Goal: Task Accomplishment & Management: Manage account settings

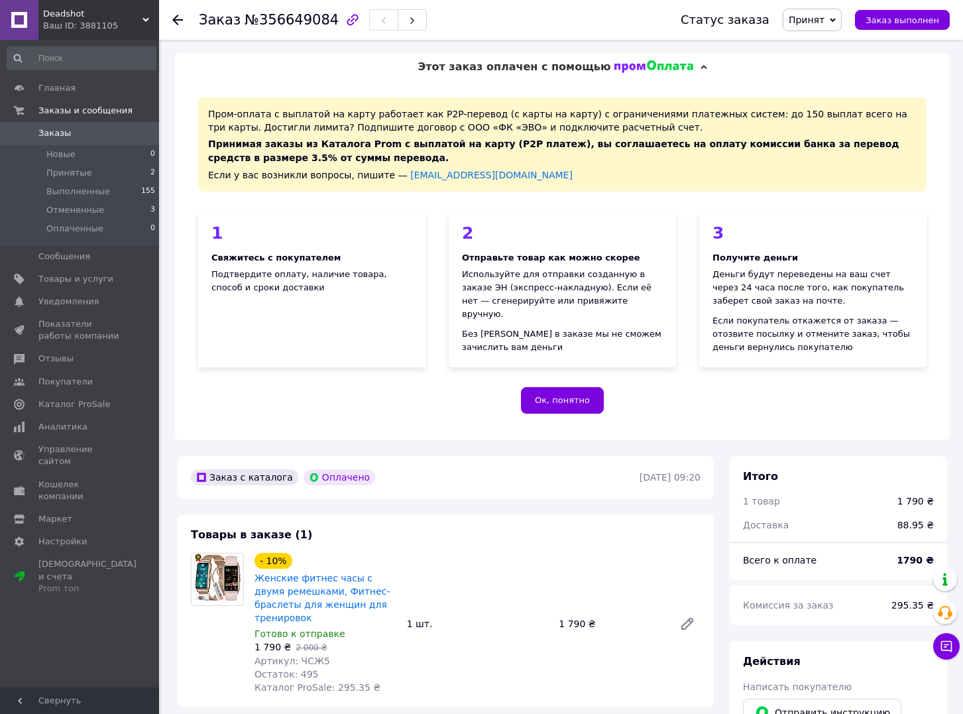
scroll to position [641, 0]
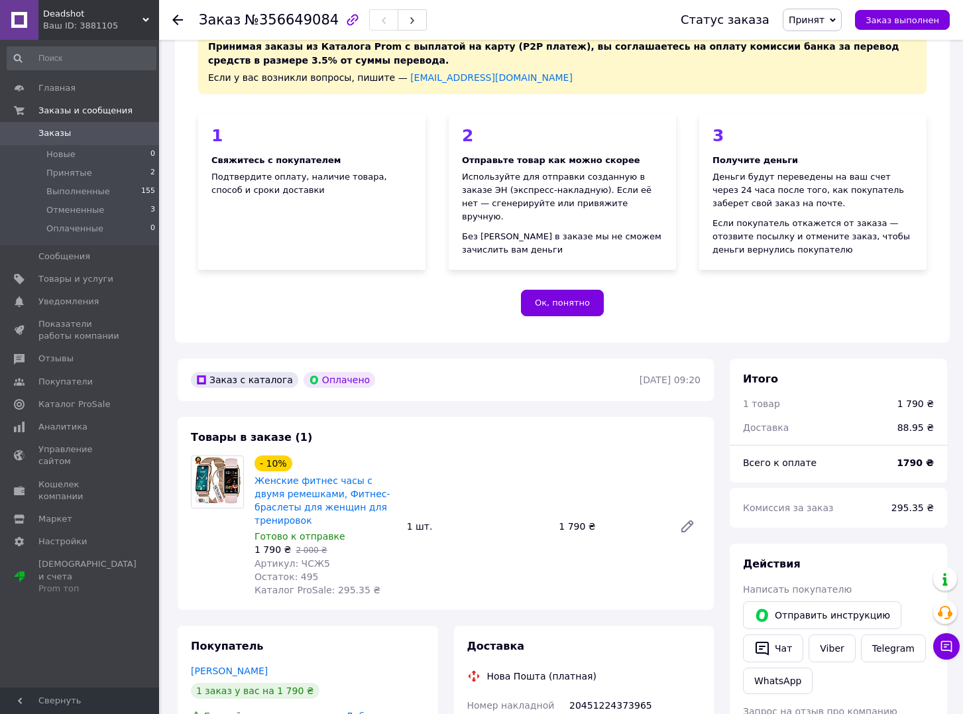
scroll to position [91, 0]
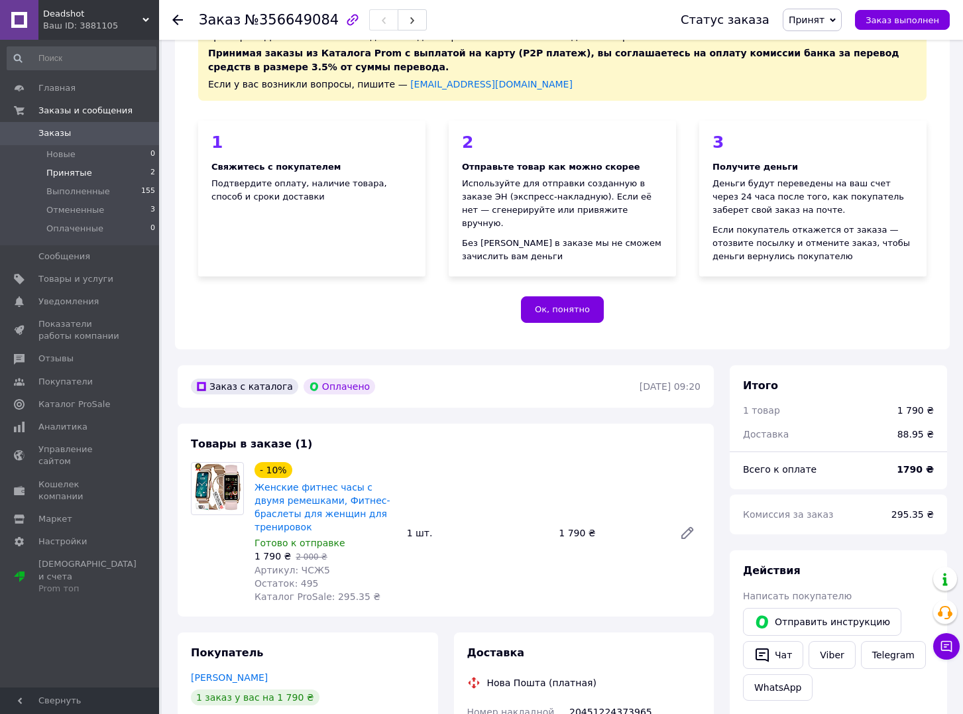
click at [78, 172] on span "Принятые" at bounding box center [69, 173] width 46 height 12
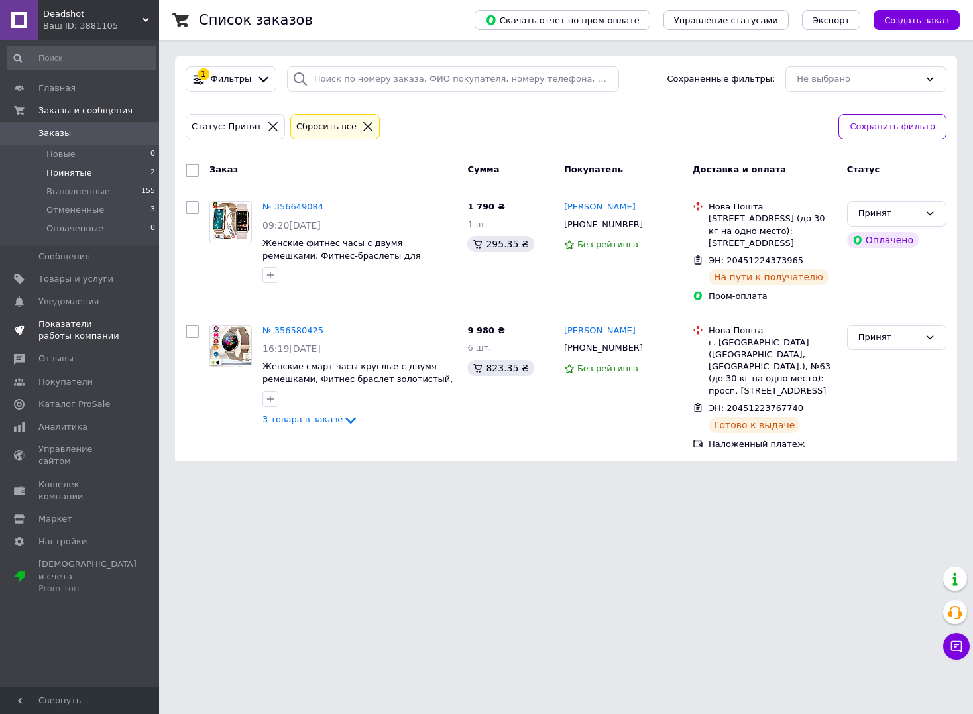
click at [100, 332] on span "Показатели работы компании" at bounding box center [80, 330] width 84 height 24
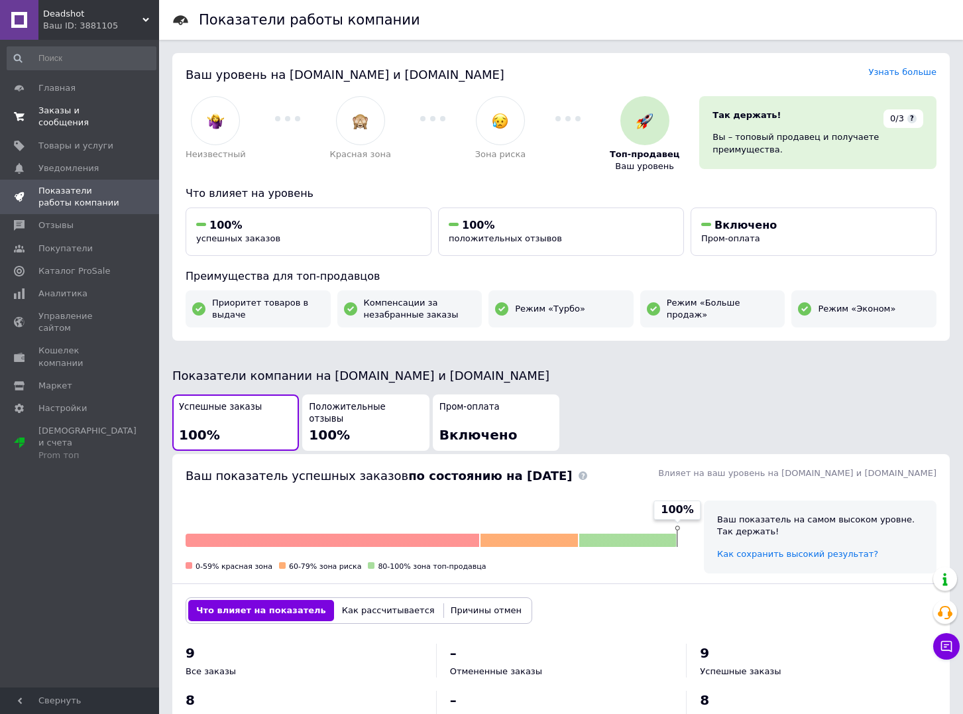
click at [100, 126] on span "Заказы и сообщения" at bounding box center [80, 117] width 84 height 24
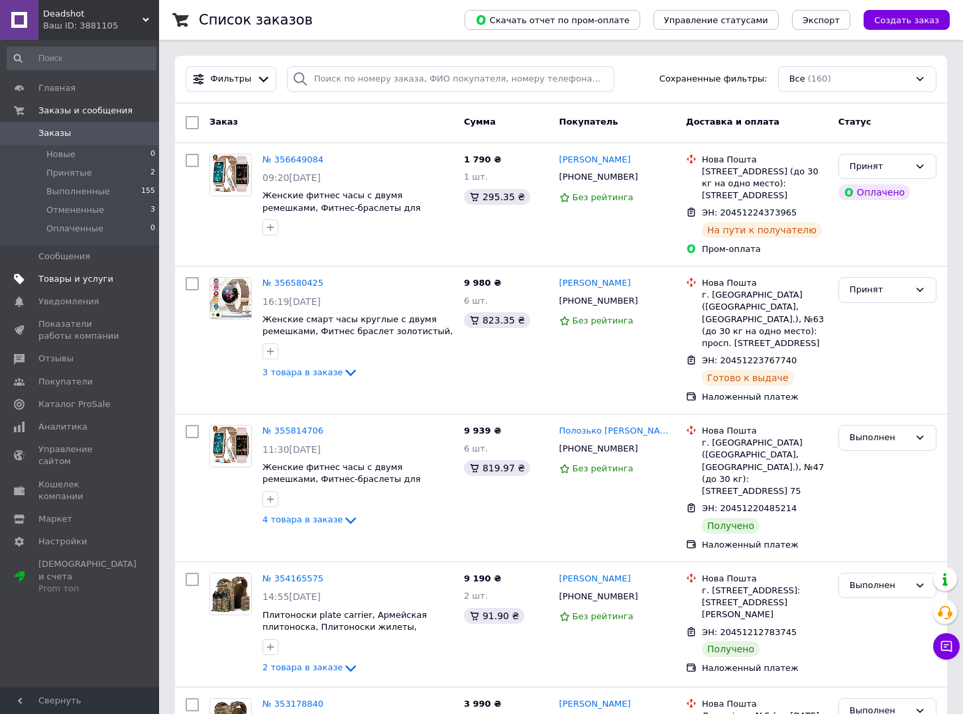
click at [100, 279] on span "Товары и услуги" at bounding box center [75, 279] width 75 height 12
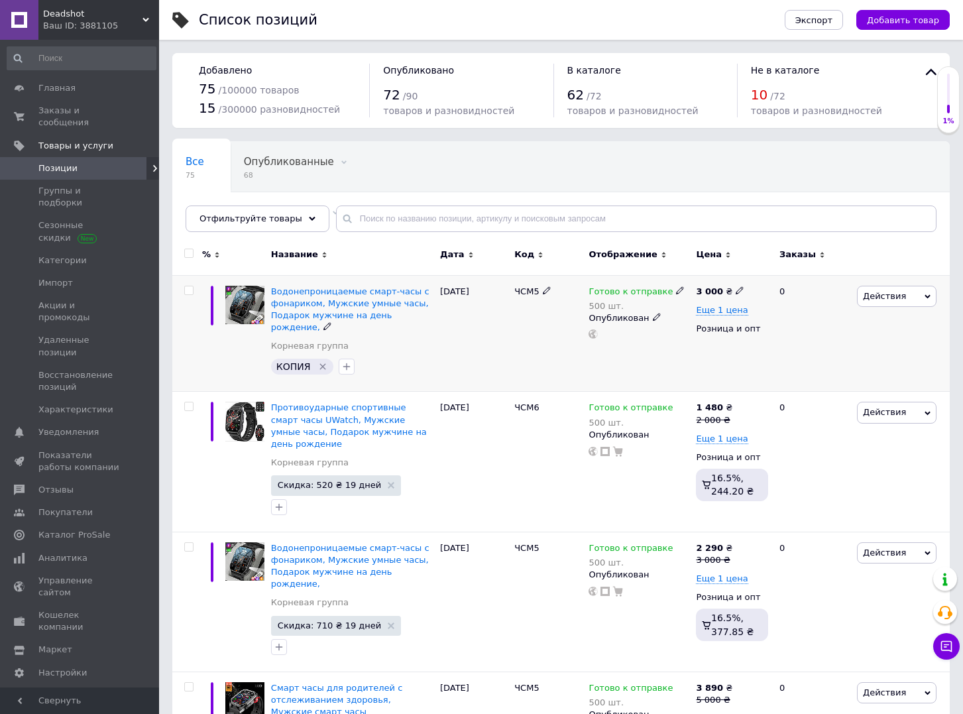
click at [321, 366] on icon "Удалить метку" at bounding box center [323, 367] width 6 height 6
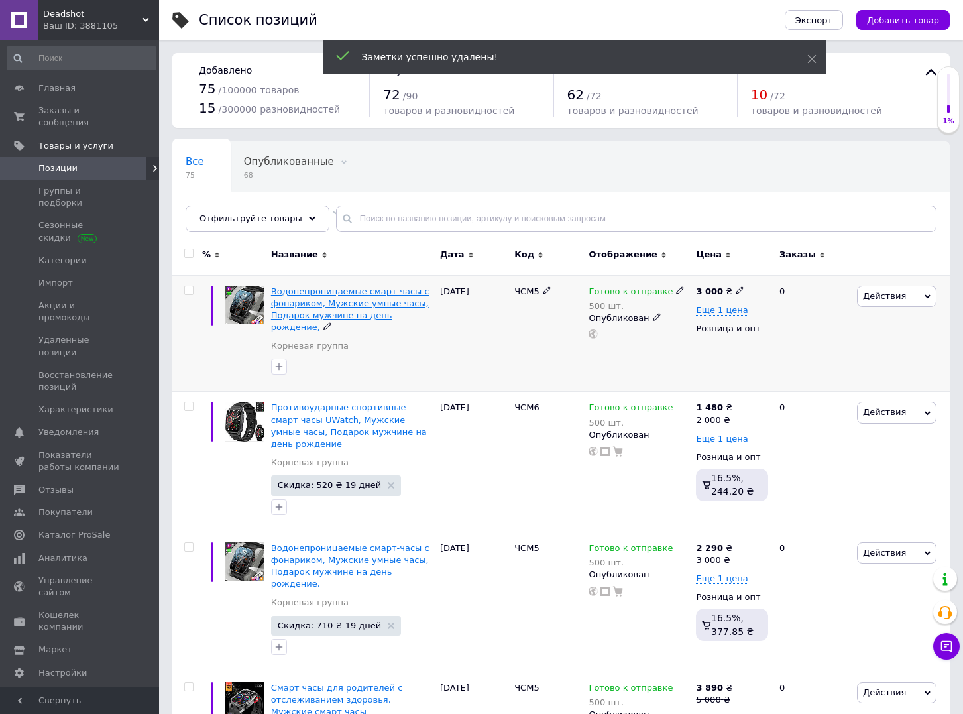
click at [361, 317] on span "Водонепроницаемые смарт-часы с фонариком, Мужские умные часы, Подарок мужчине н…" at bounding box center [350, 309] width 158 height 46
